Goal: Task Accomplishment & Management: Manage account settings

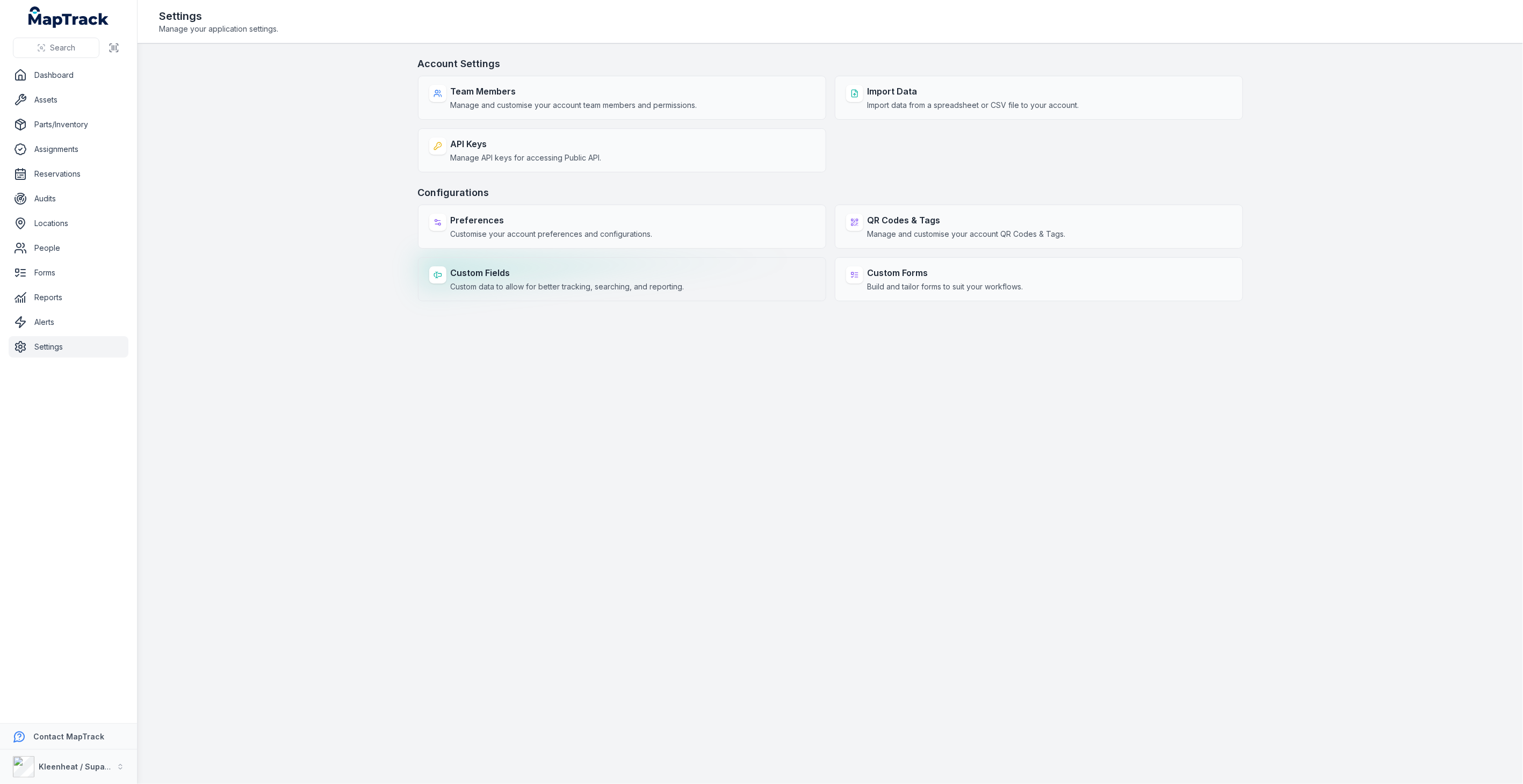
click at [475, 270] on strong "Custom Fields" at bounding box center [567, 273] width 234 height 13
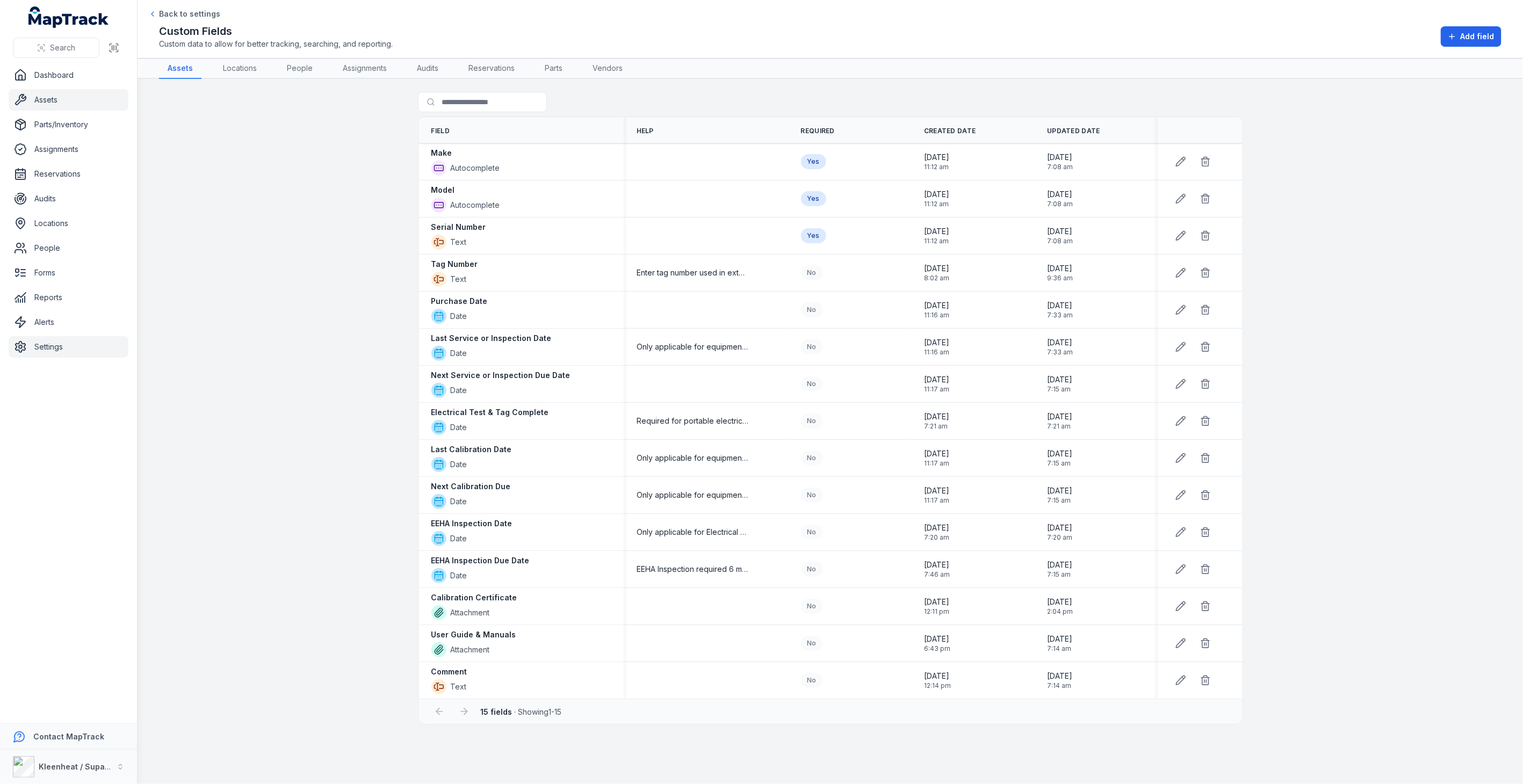
click at [39, 103] on link "Assets" at bounding box center [68, 100] width 120 height 22
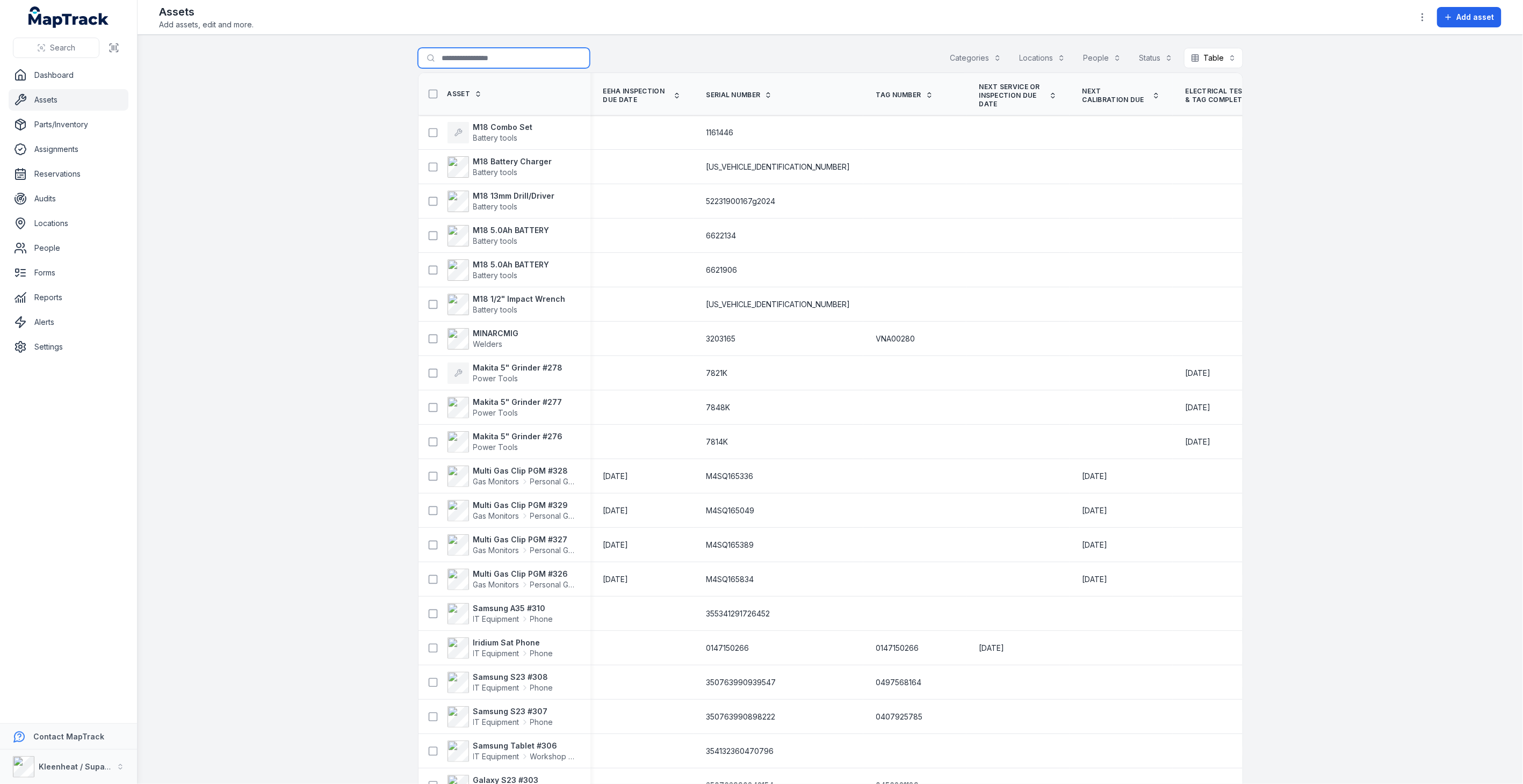
click at [497, 57] on input "Search for assets" at bounding box center [504, 58] width 172 height 20
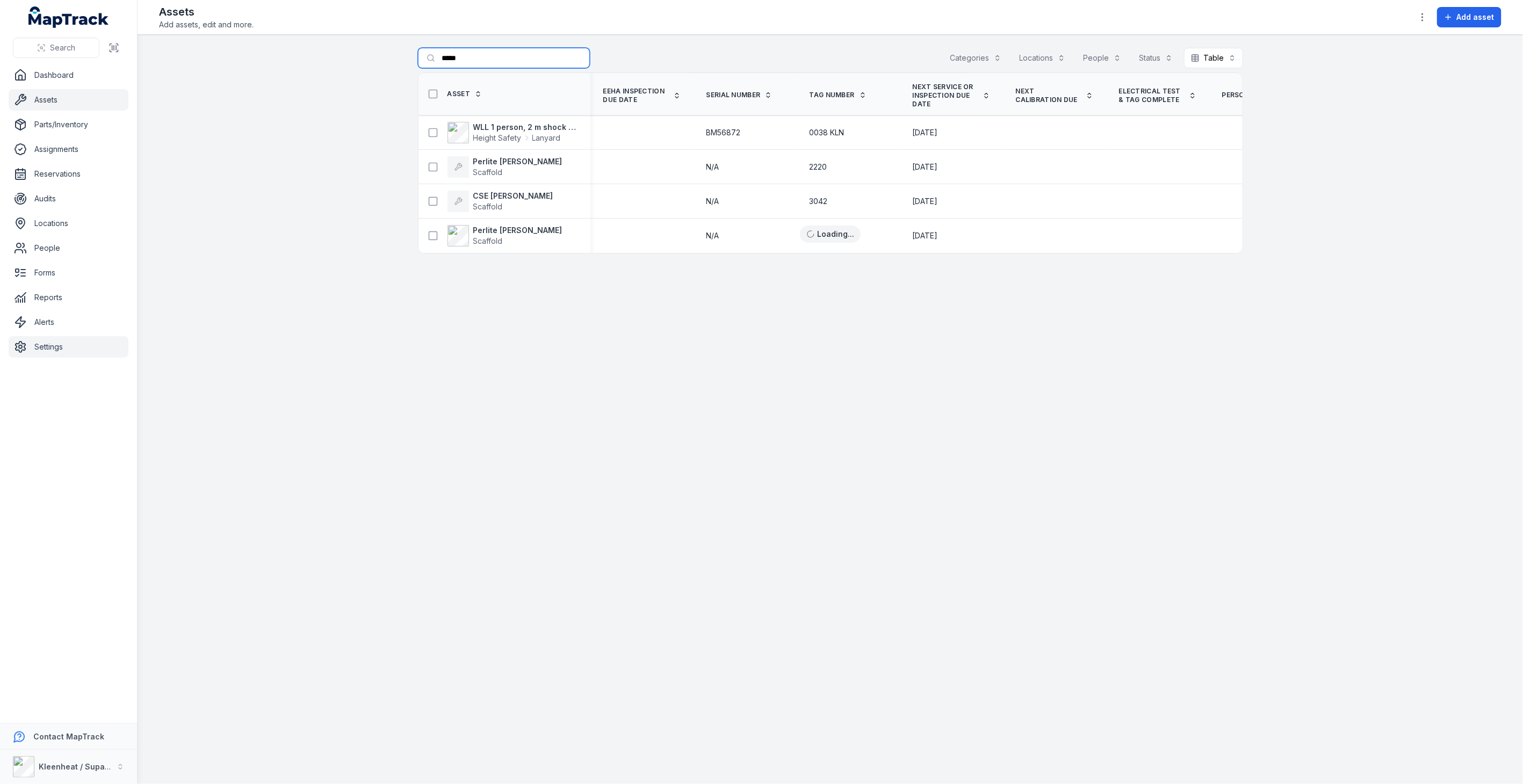
type input "*****"
click at [58, 350] on link "Settings" at bounding box center [68, 347] width 120 height 22
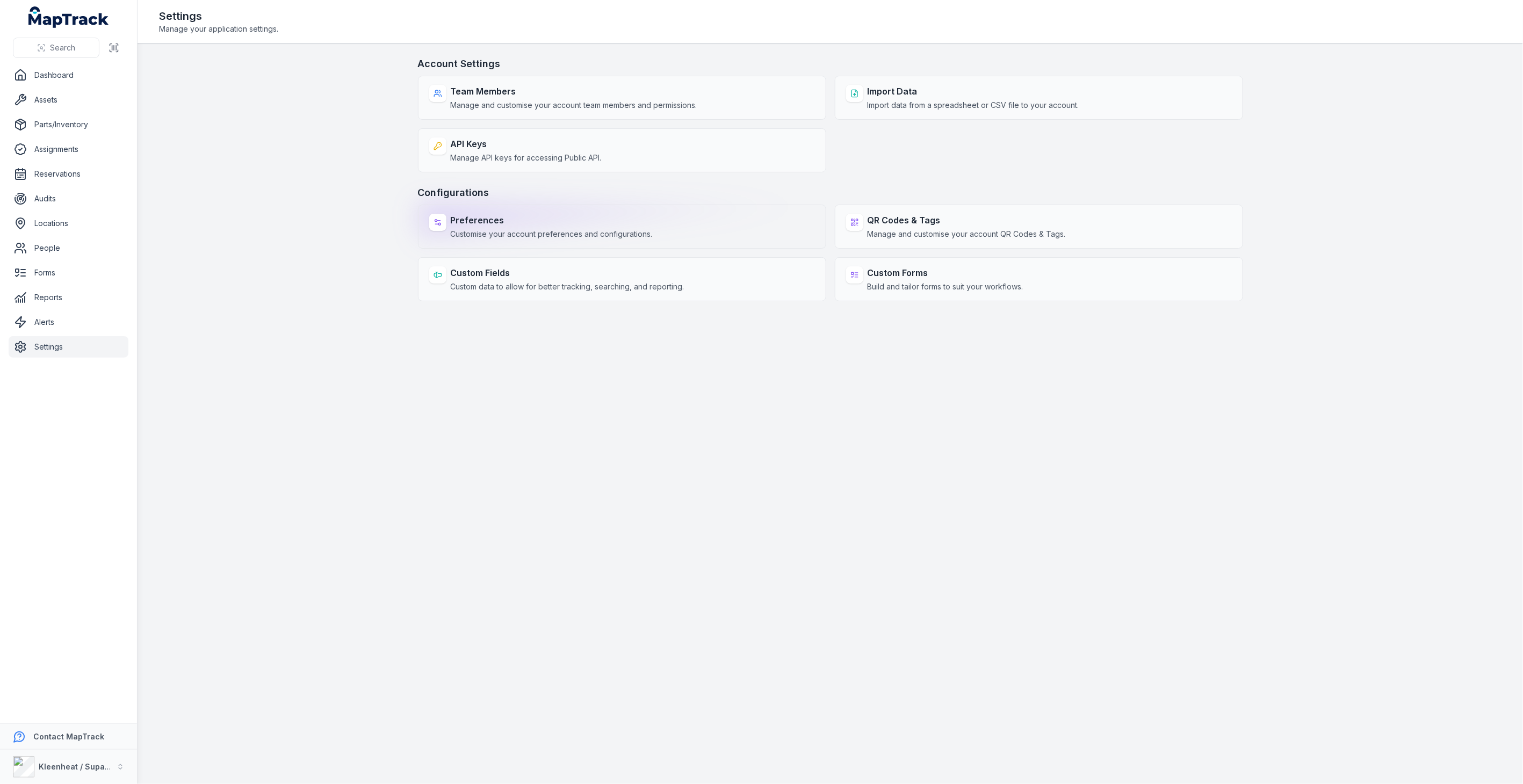
click at [462, 218] on strong "Preferences" at bounding box center [552, 220] width 202 height 13
select select "***"
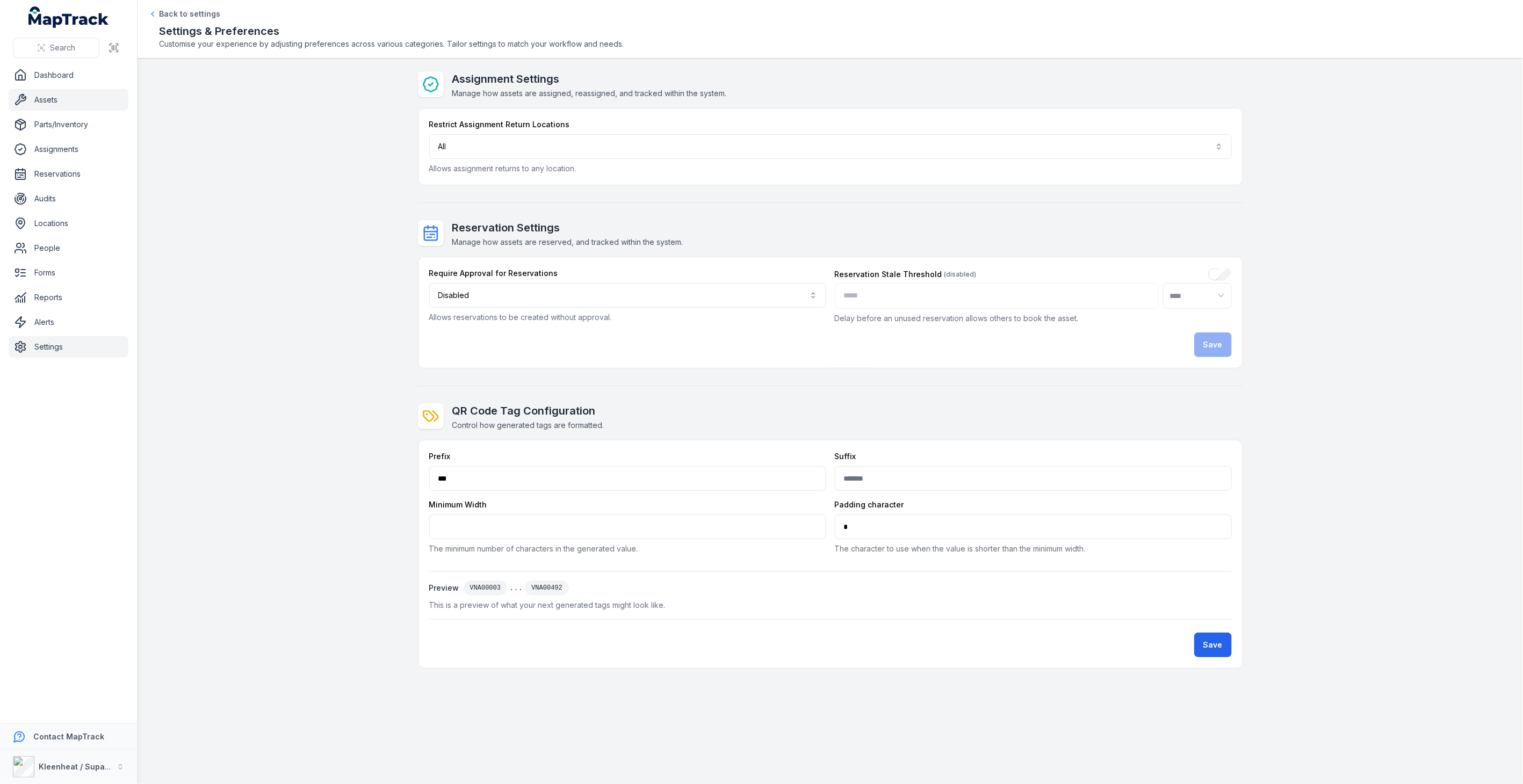
click at [46, 98] on link "Assets" at bounding box center [68, 100] width 120 height 22
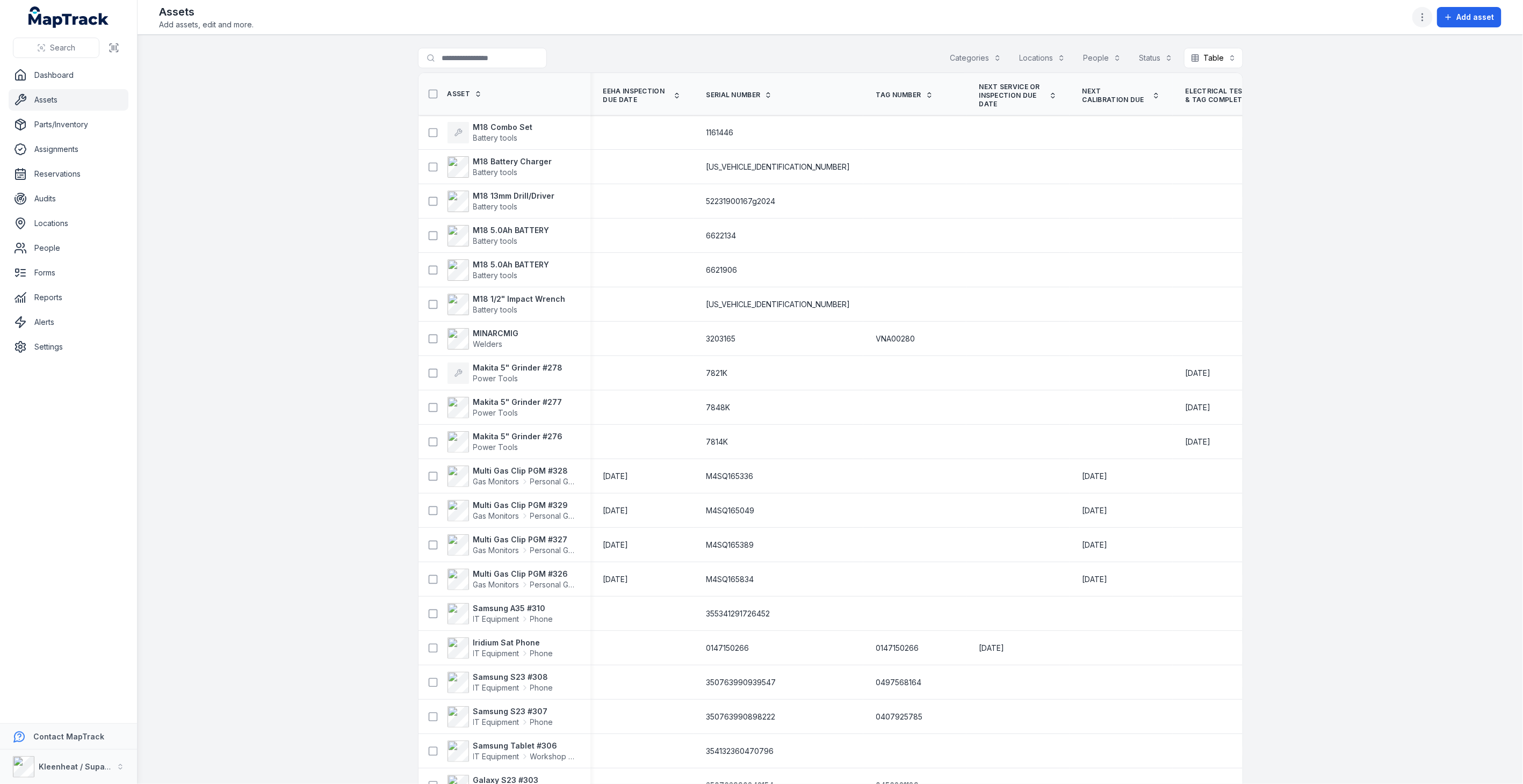
click at [1424, 12] on icon "button" at bounding box center [1423, 17] width 11 height 11
click at [1360, 130] on div "Edit categories" at bounding box center [1369, 132] width 120 height 19
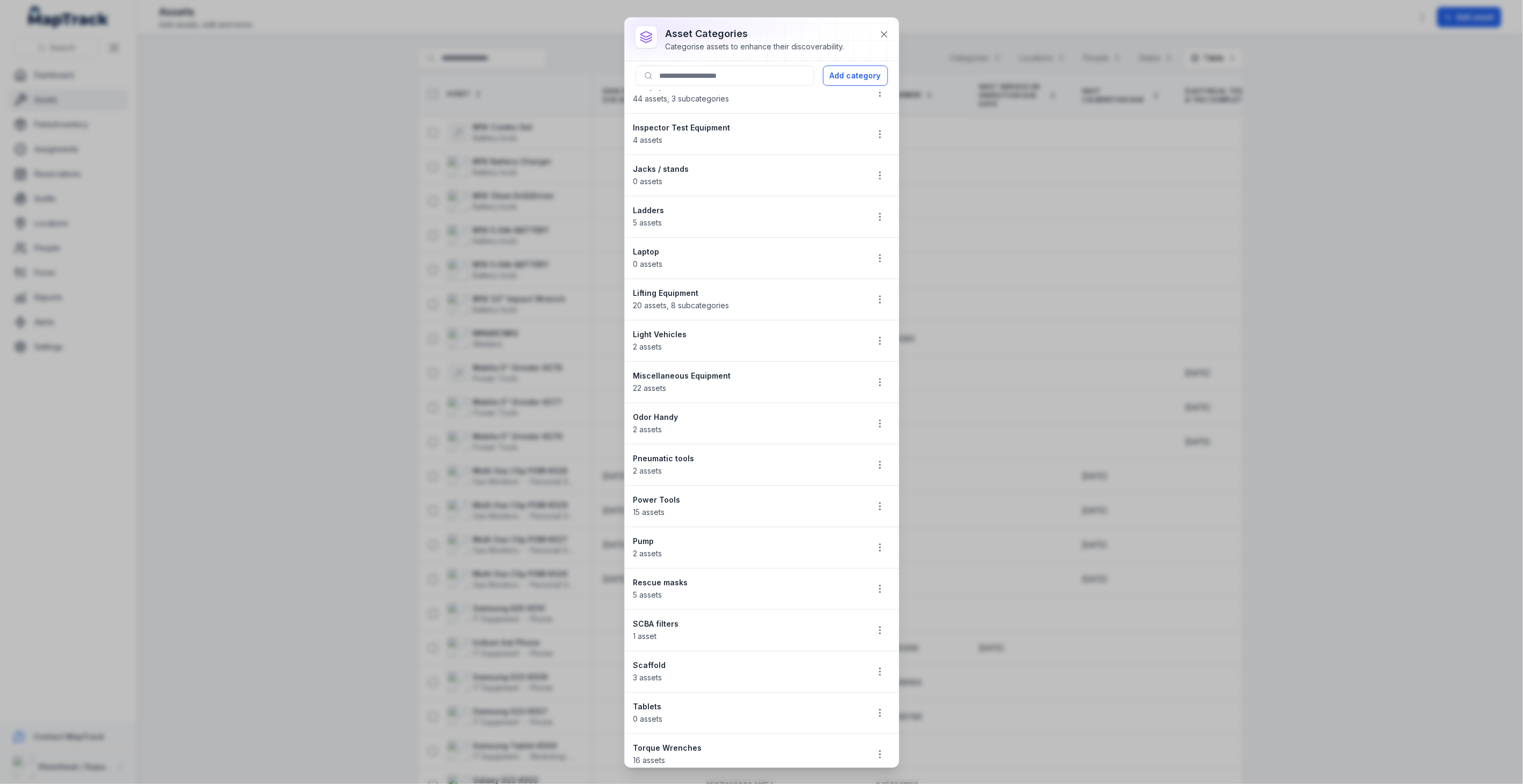
scroll to position [691, 0]
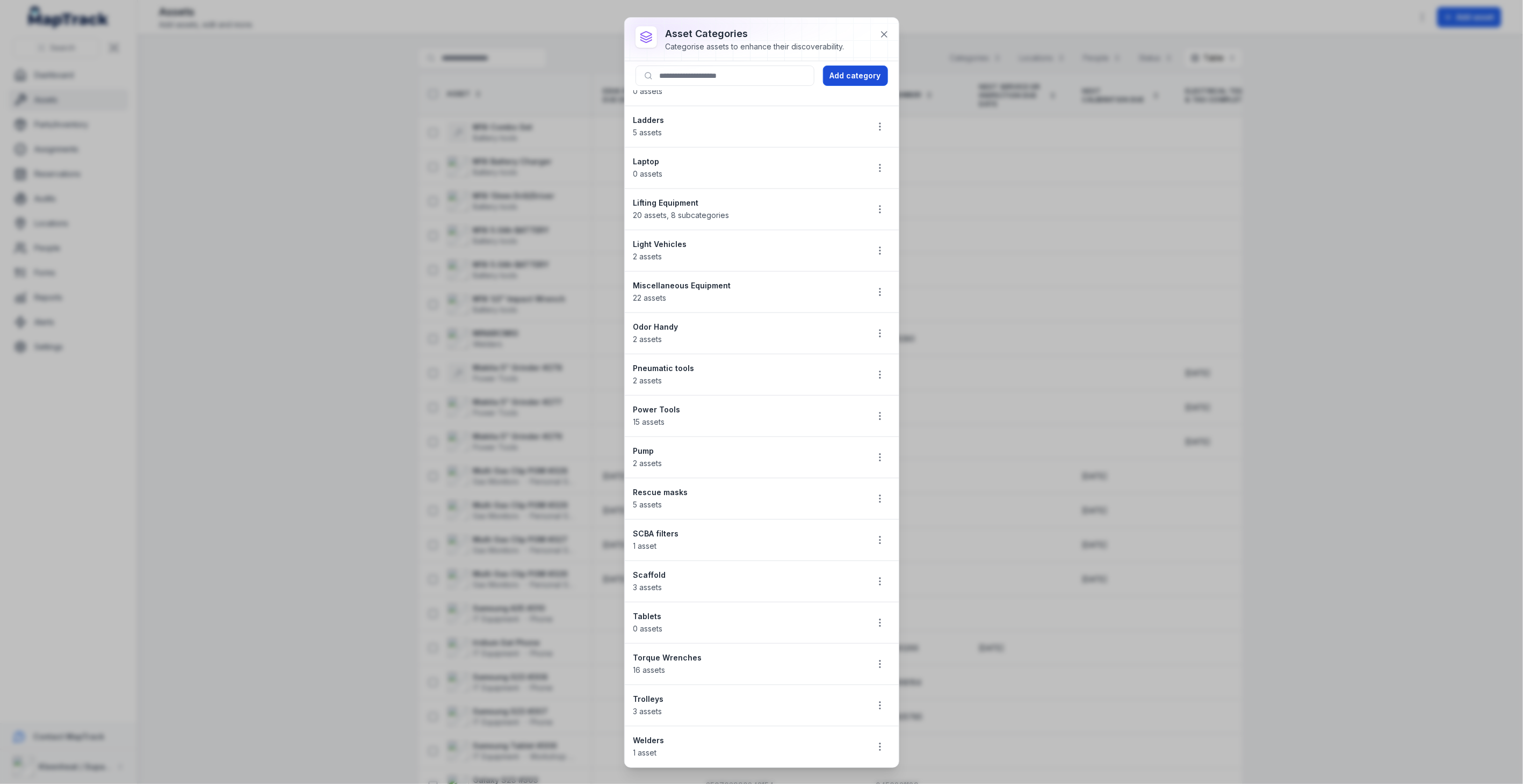
click at [847, 78] on button "Add category" at bounding box center [856, 75] width 65 height 20
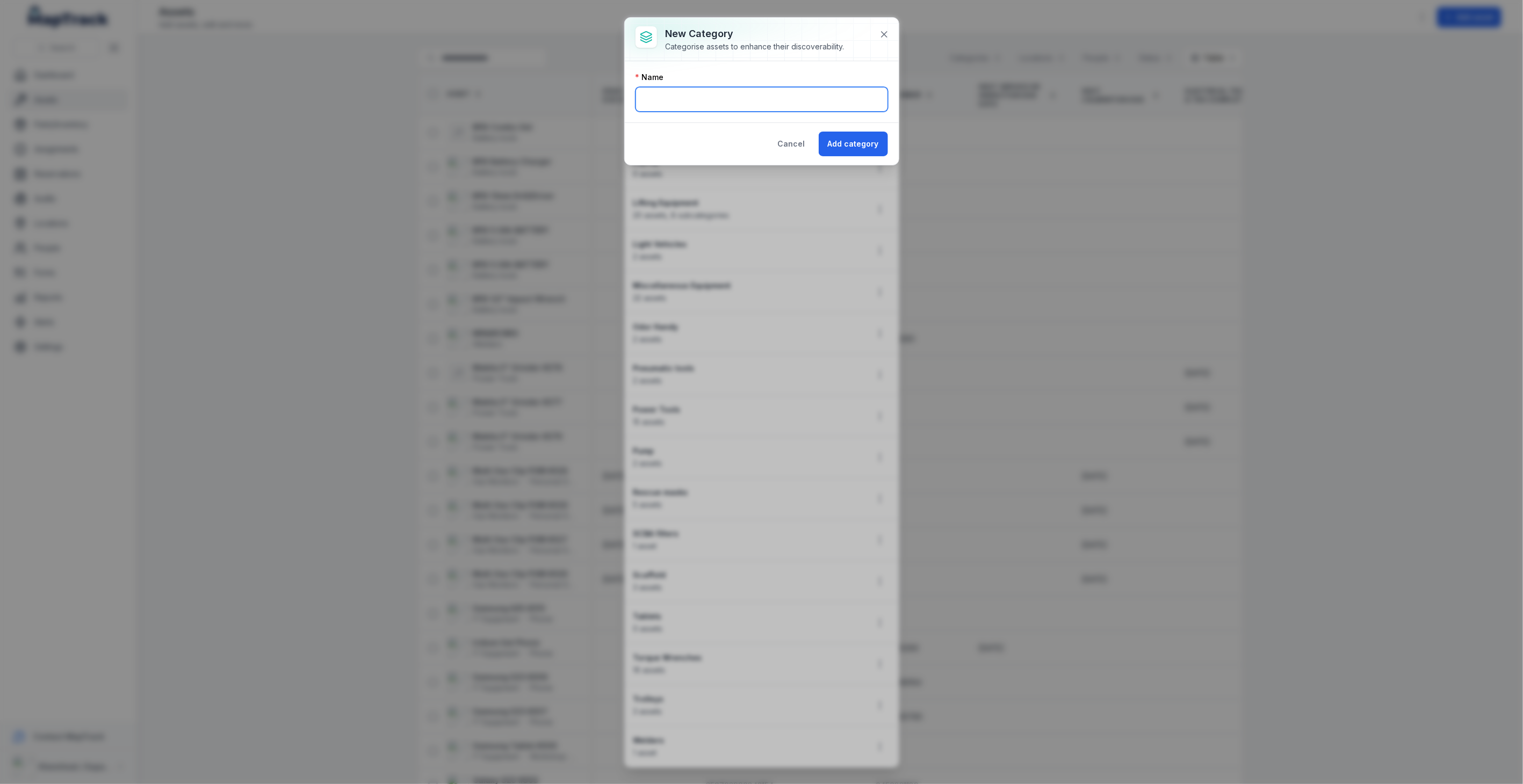
click at [815, 94] on input "text" at bounding box center [762, 99] width 253 height 25
click at [853, 145] on button "Add category" at bounding box center [852, 144] width 69 height 25
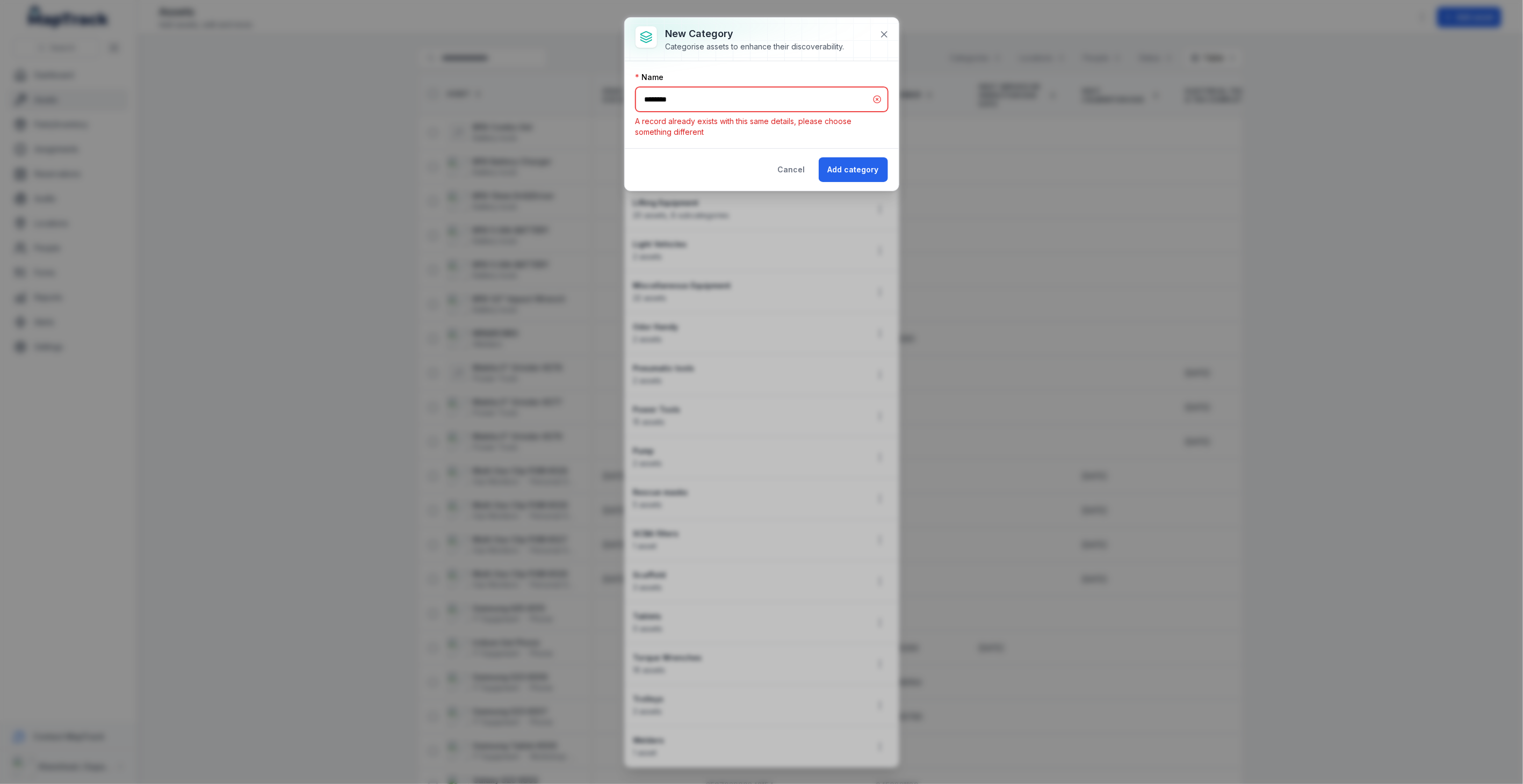
click at [693, 102] on input "********" at bounding box center [762, 99] width 253 height 25
type input "*********"
click at [838, 169] on button "Add category" at bounding box center [852, 170] width 69 height 25
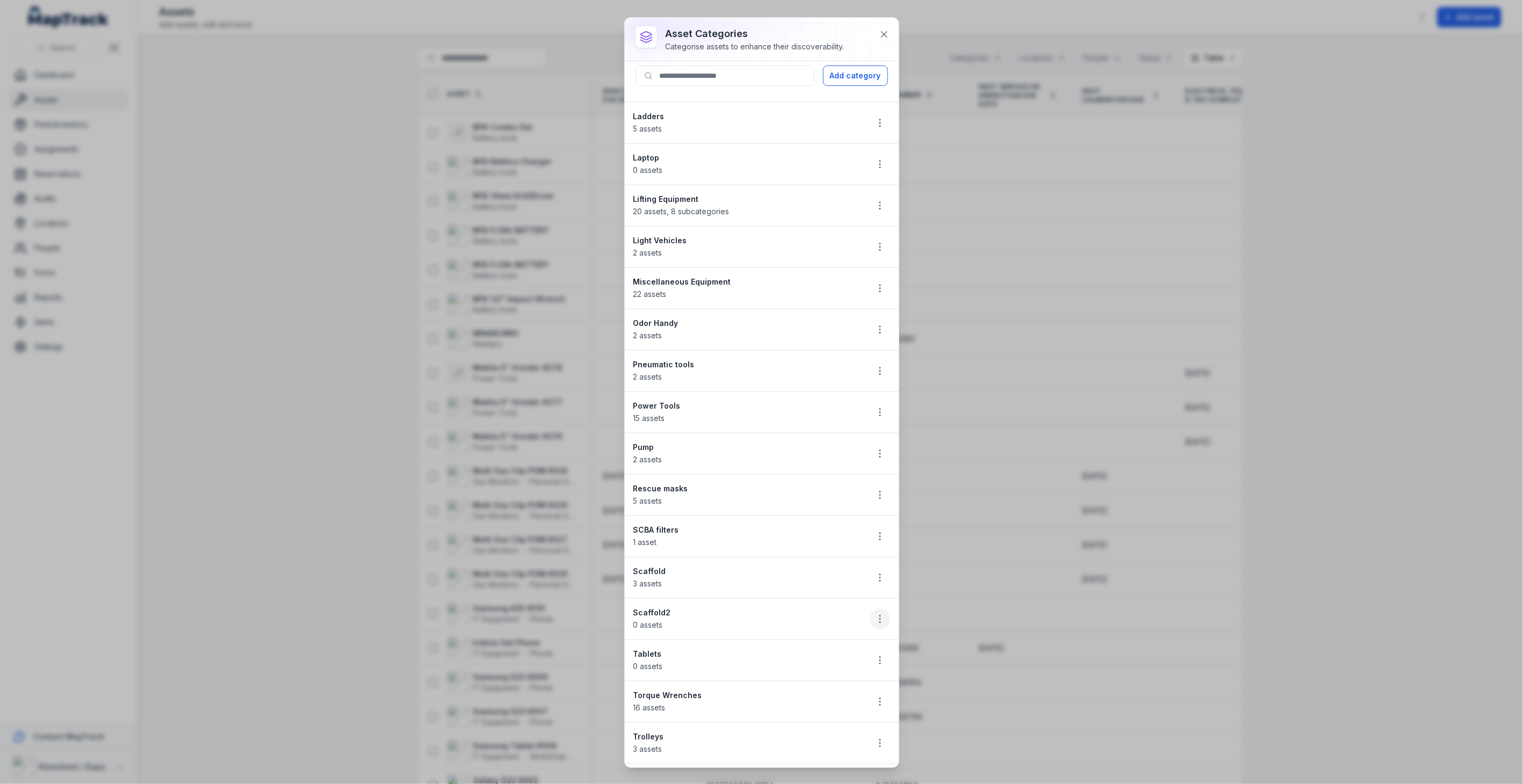
click at [874, 625] on icon "button" at bounding box center [880, 619] width 11 height 11
click at [802, 653] on div "Edit" at bounding box center [816, 651] width 120 height 19
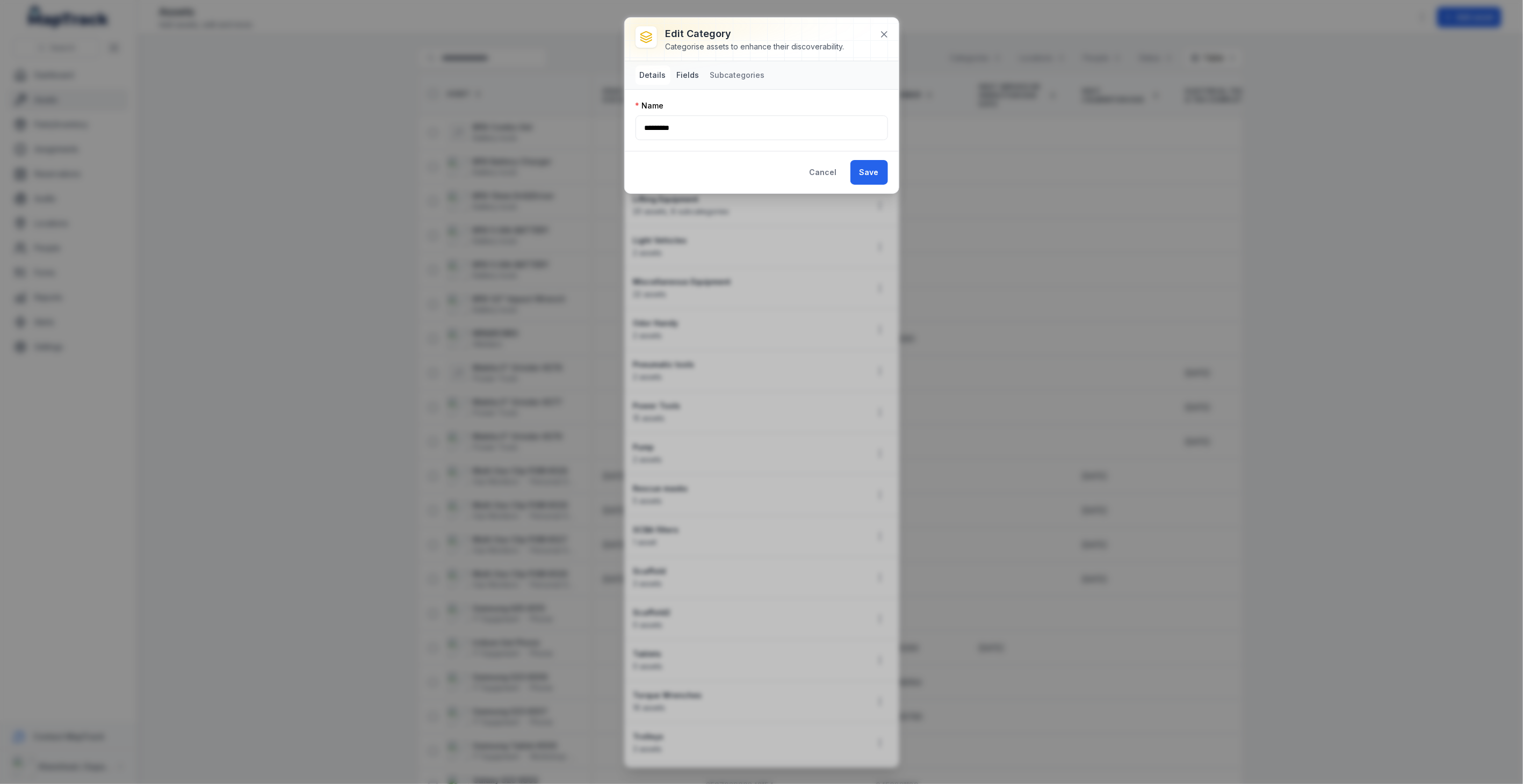
click at [688, 75] on button "Fields" at bounding box center [688, 75] width 31 height 19
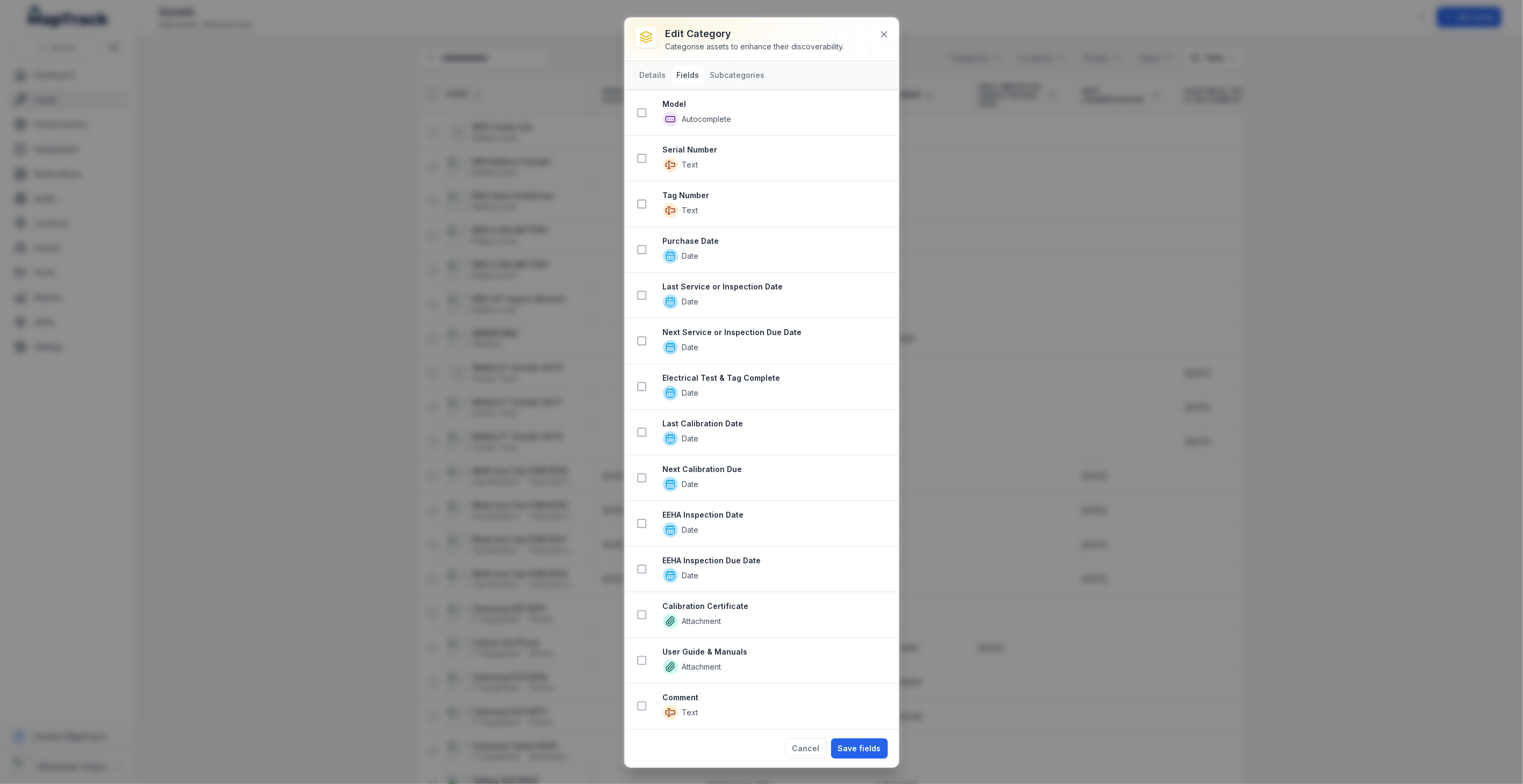
scroll to position [0, 0]
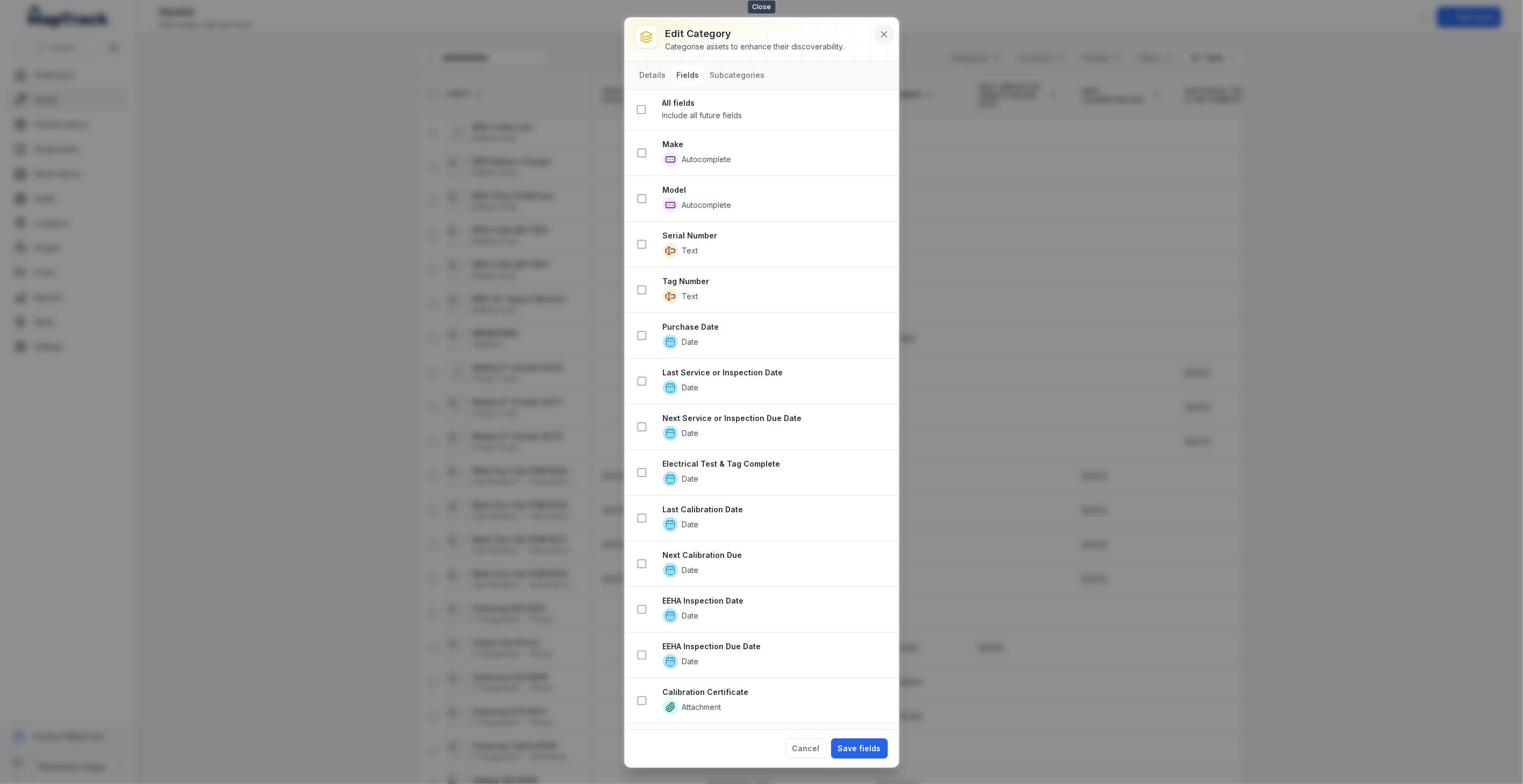
click at [884, 36] on icon at bounding box center [883, 34] width 5 height 5
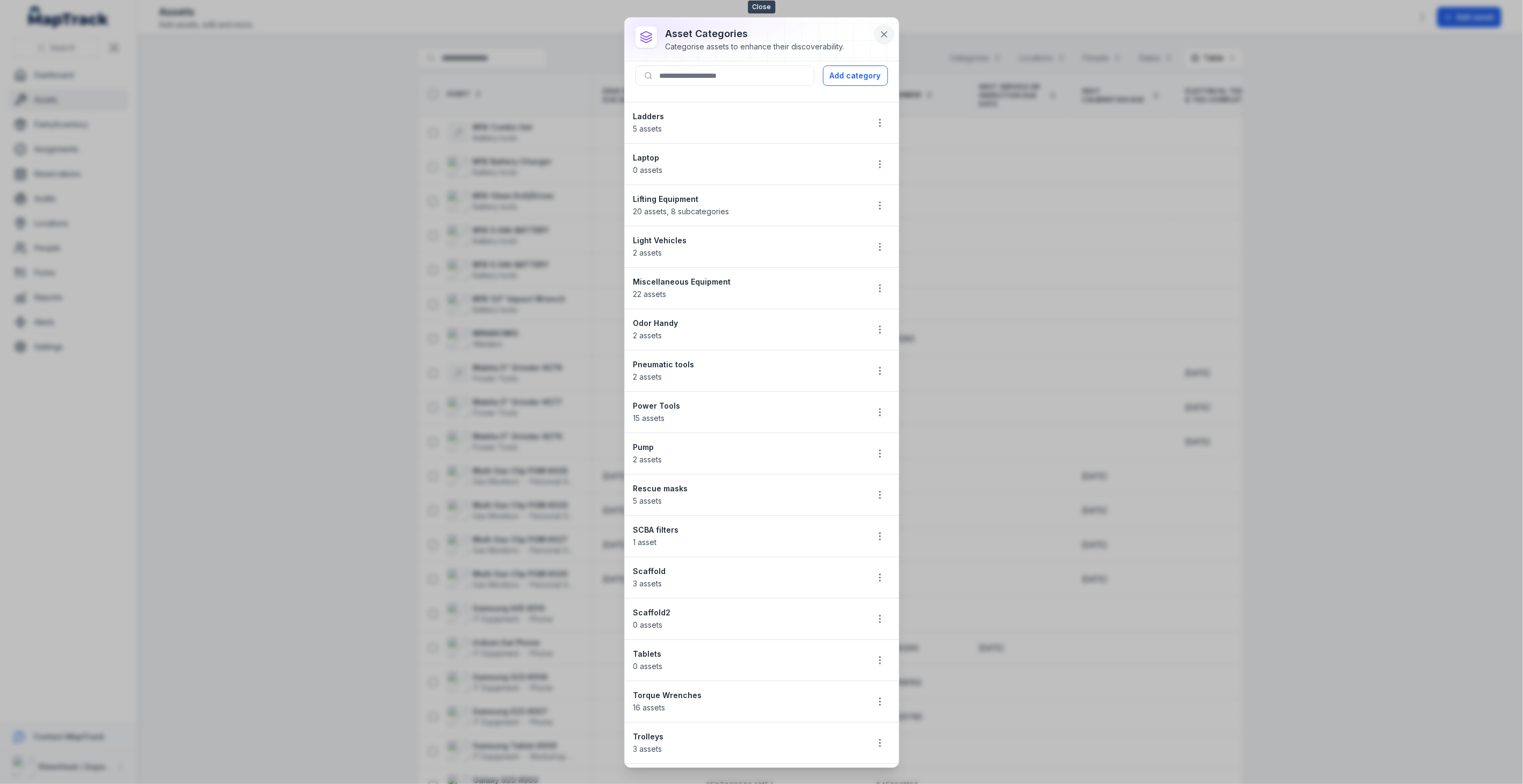
click at [885, 34] on icon at bounding box center [884, 34] width 11 height 11
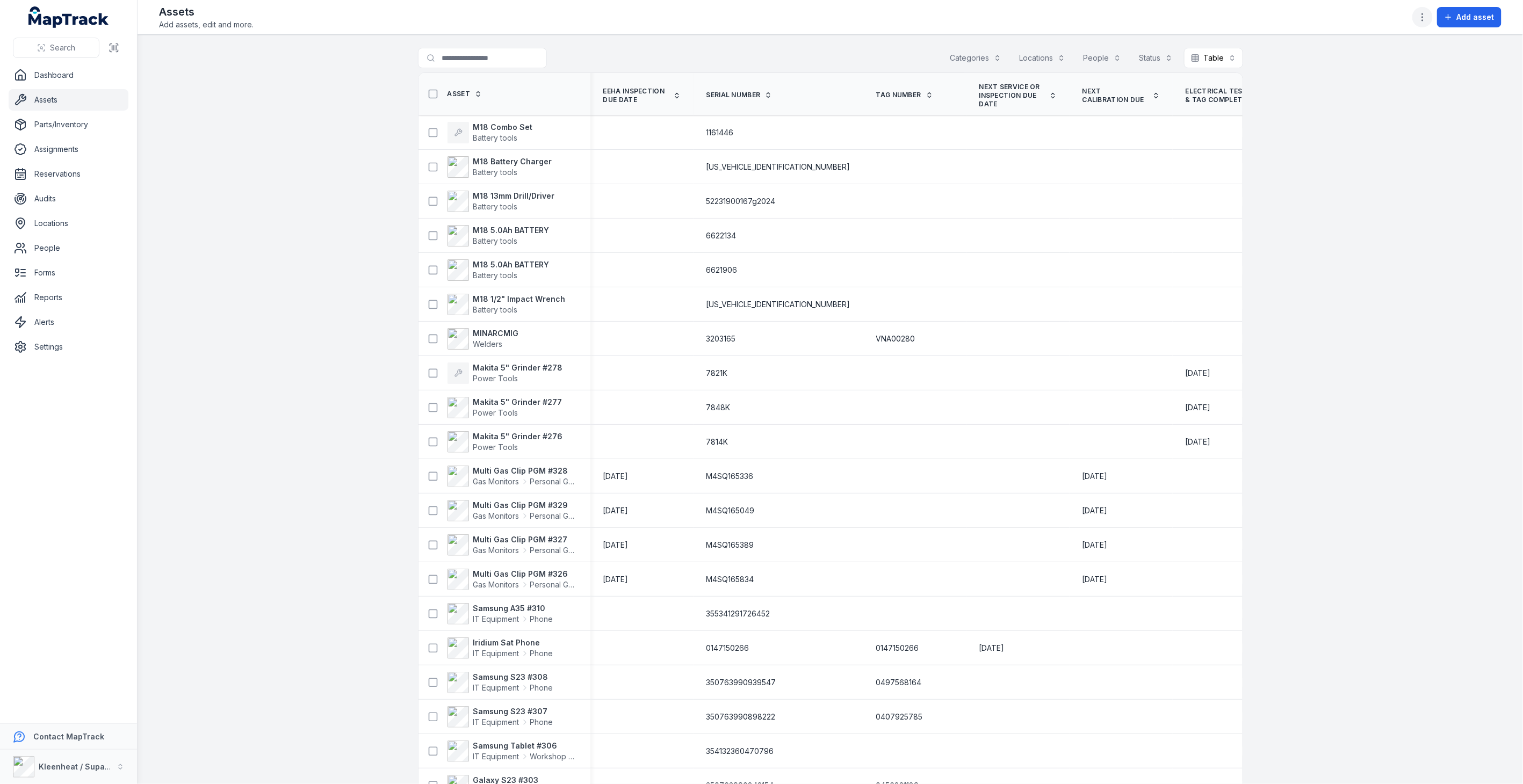
click at [1426, 16] on icon "button" at bounding box center [1423, 17] width 11 height 11
